Goal: Share content

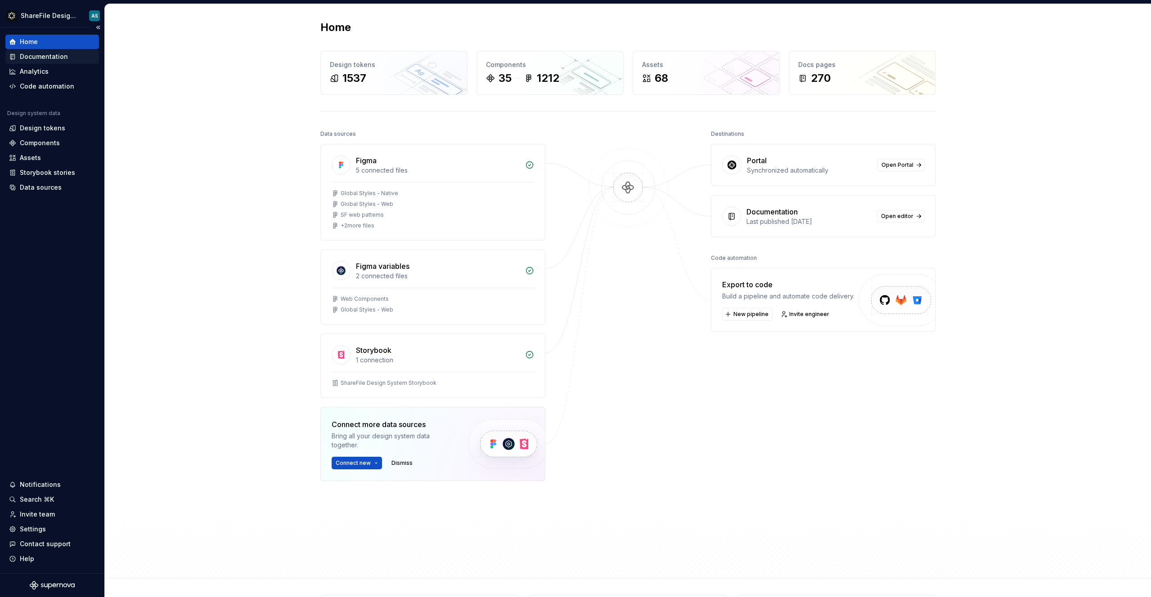
click at [44, 55] on div "Documentation" at bounding box center [44, 56] width 48 height 9
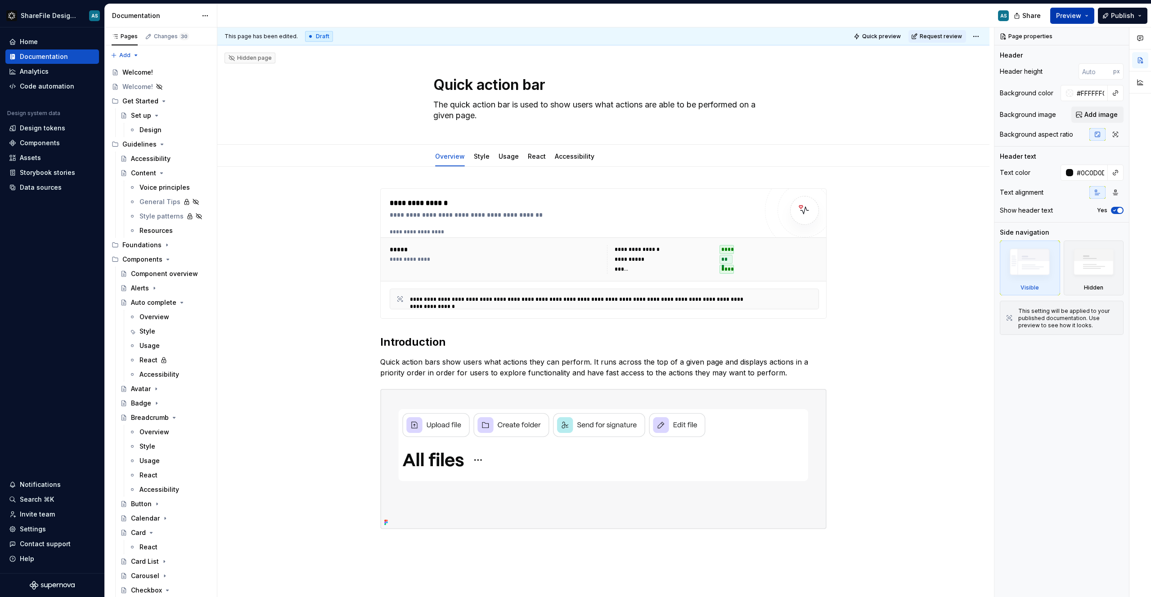
click at [1084, 15] on button "Preview" at bounding box center [1072, 16] width 44 height 16
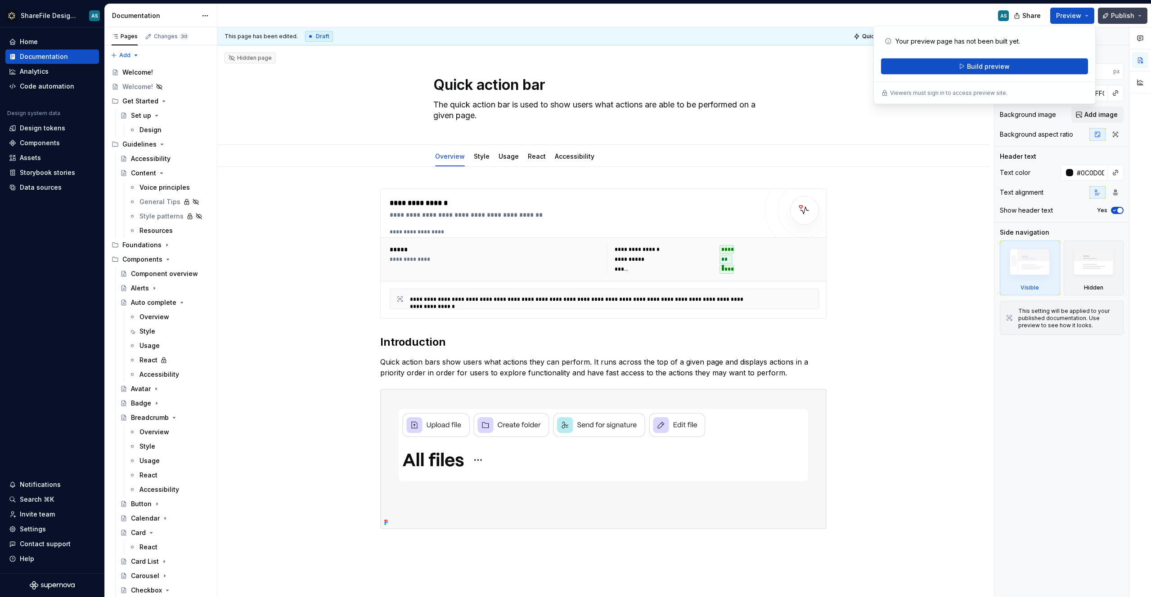
click at [1129, 15] on span "Publish" at bounding box center [1121, 15] width 23 height 9
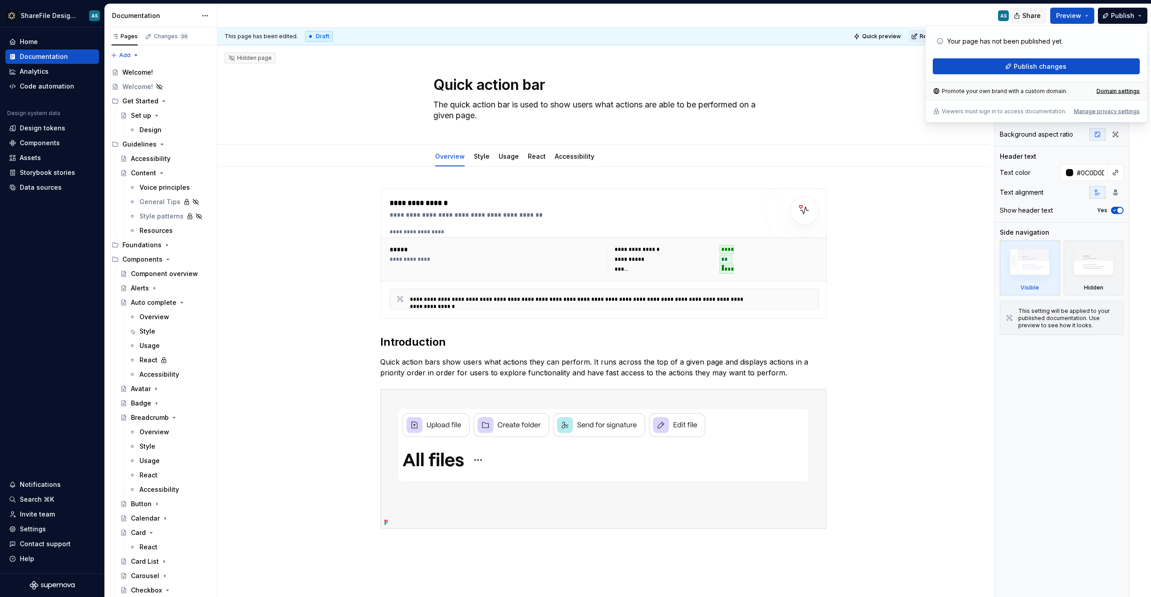
click at [1040, 15] on span "Share" at bounding box center [1031, 15] width 18 height 9
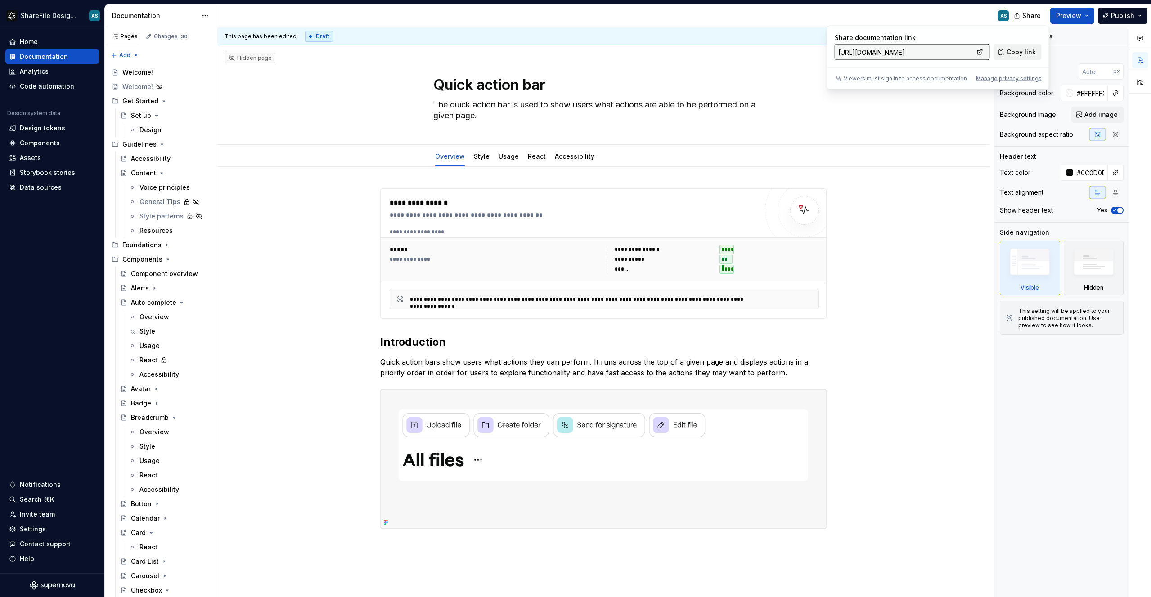
click at [1015, 52] on span "Copy link" at bounding box center [1020, 52] width 29 height 9
type textarea "*"
